Goal: Ask a question: Seek information or help from site administrators or community

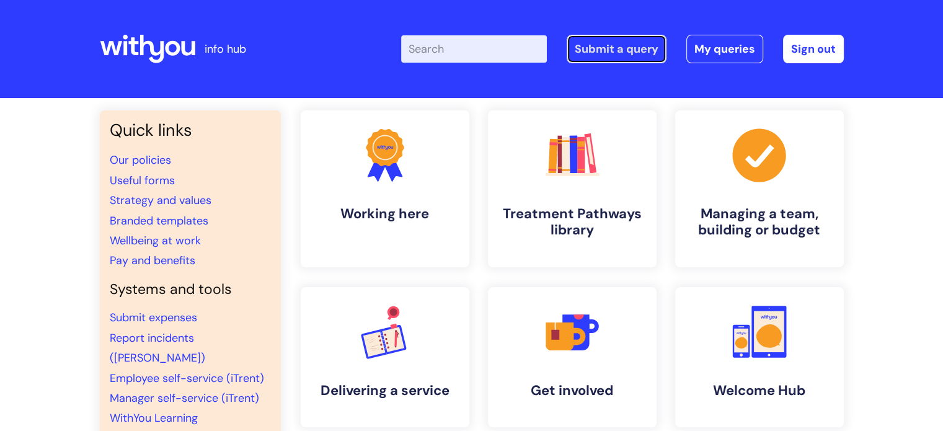
click at [628, 46] on link "Submit a query" at bounding box center [617, 49] width 100 height 29
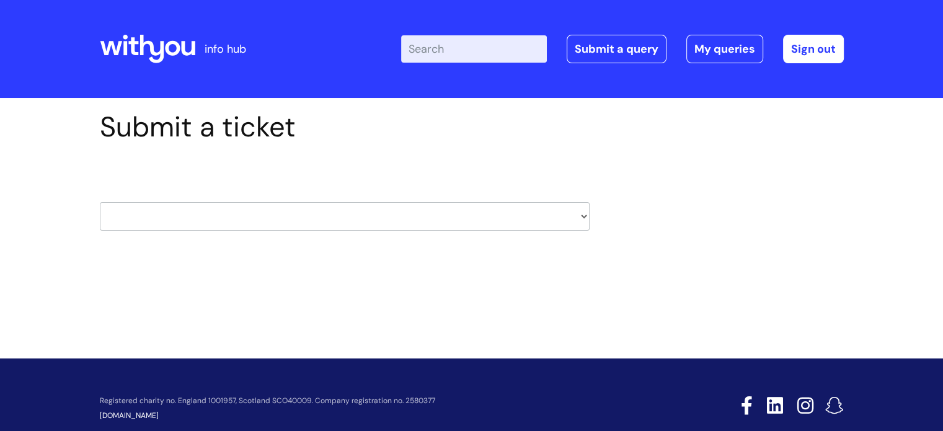
click at [583, 216] on select "HR / People IT and Support Clinical Drug Alerts Finance Accounts Data Support T…" at bounding box center [345, 216] width 490 height 29
select select "hr_/_people"
click at [100, 202] on select "HR / People IT and Support Clinical Drug Alerts Finance Accounts Data Support T…" at bounding box center [345, 216] width 490 height 29
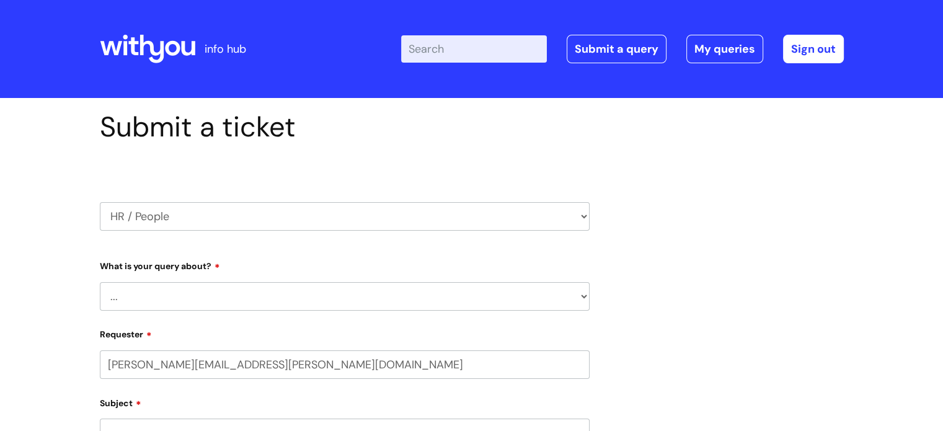
click at [151, 296] on select "... Absence Query Holiday Query Employee change request General HR Query iTrent…" at bounding box center [345, 296] width 490 height 29
select select "General HR Query"
click at [100, 282] on select "... Absence Query Holiday Query Employee change request General HR Query iTrent…" at bounding box center [345, 296] width 490 height 29
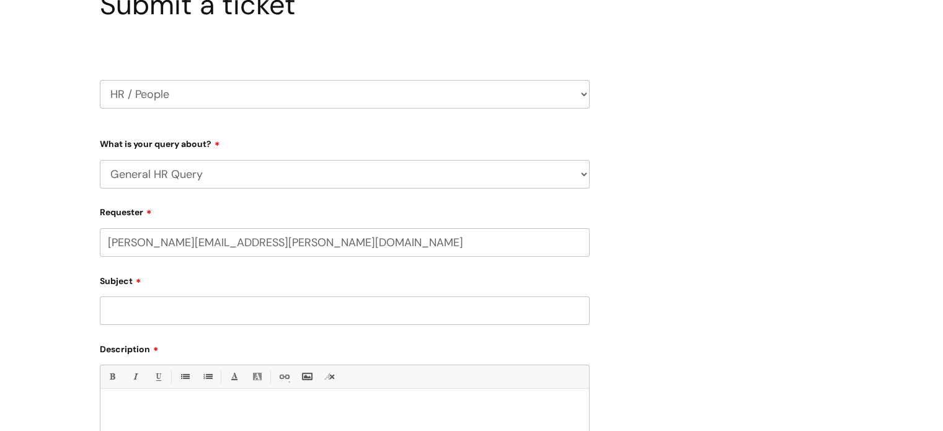
scroll to position [124, 0]
click at [164, 312] on input "Subject" at bounding box center [345, 308] width 490 height 29
type input "A"
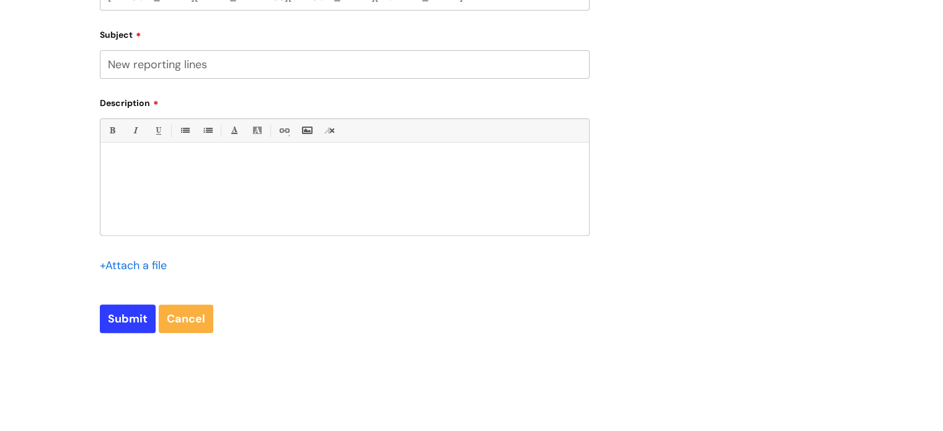
scroll to position [372, 0]
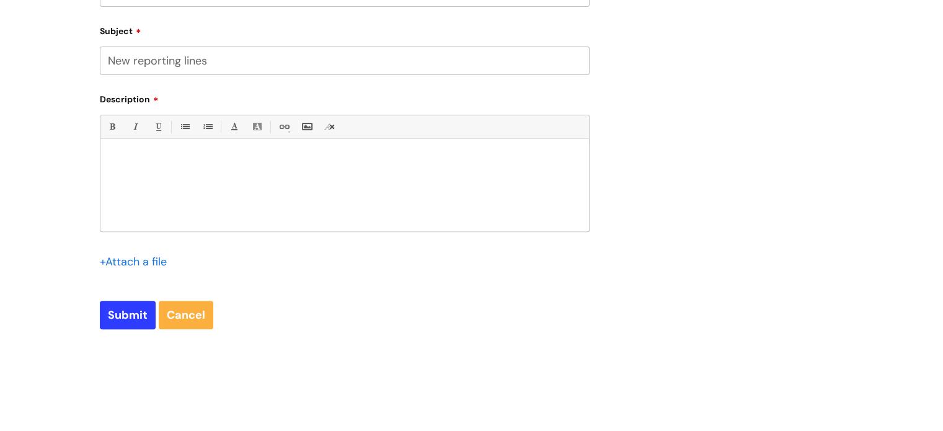
type input "New reporting lines"
click at [139, 164] on p at bounding box center [345, 160] width 470 height 11
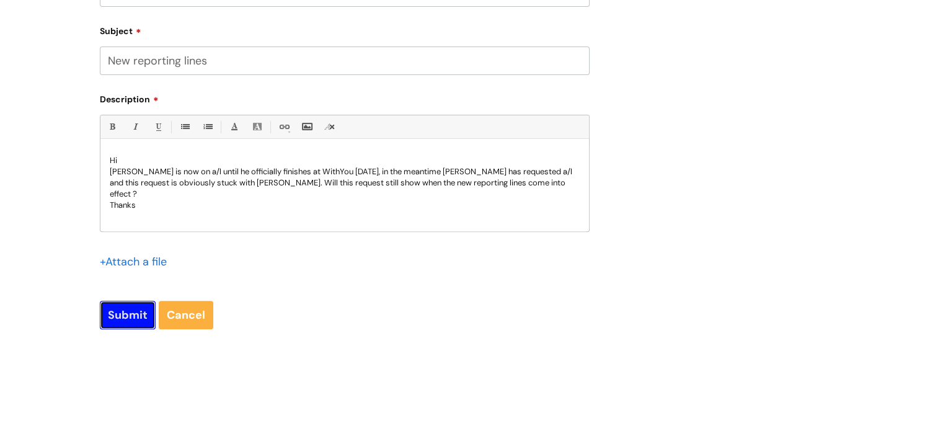
click at [128, 313] on input "Submit" at bounding box center [128, 315] width 56 height 29
type input "Please Wait..."
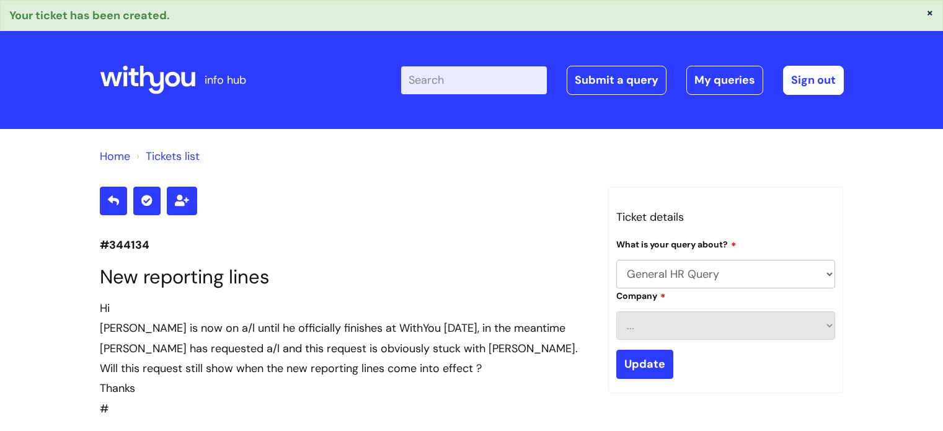
select select "General HR Query"
